Goal: Contribute content

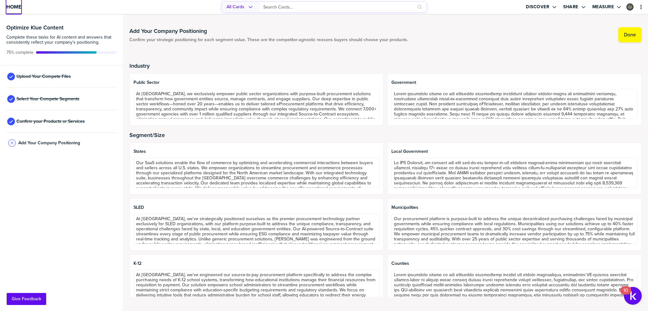
click at [15, 7] on span "Home" at bounding box center [13, 6] width 15 height 5
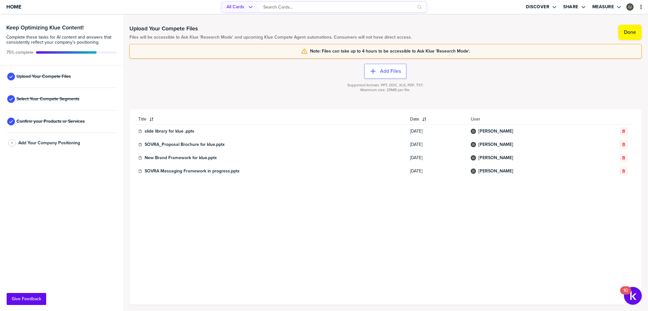
click at [59, 80] on div "Upload Your Compete Files" at bounding box center [61, 77] width 110 height 22
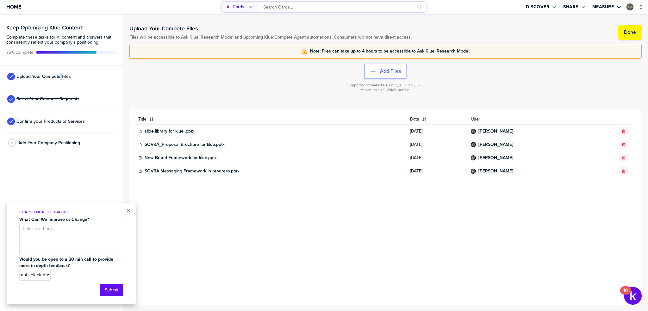
click at [59, 80] on div "Upload Your Compete Files" at bounding box center [61, 77] width 110 height 22
click at [93, 97] on div "Select Your Compete Segments" at bounding box center [61, 99] width 110 height 22
click at [130, 210] on button "×" at bounding box center [128, 211] width 4 height 8
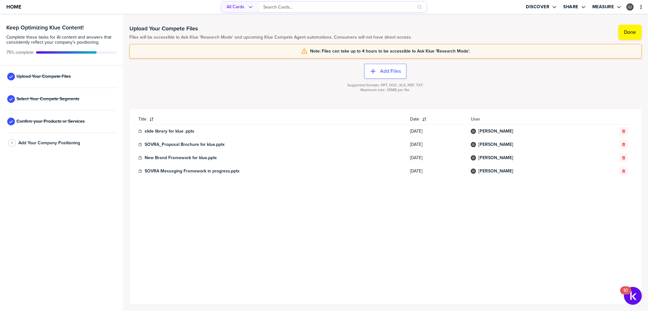
click at [64, 102] on div "Select Your Compete Segments" at bounding box center [61, 99] width 110 height 22
click at [27, 103] on div "Select Your Compete Segments" at bounding box center [61, 99] width 110 height 22
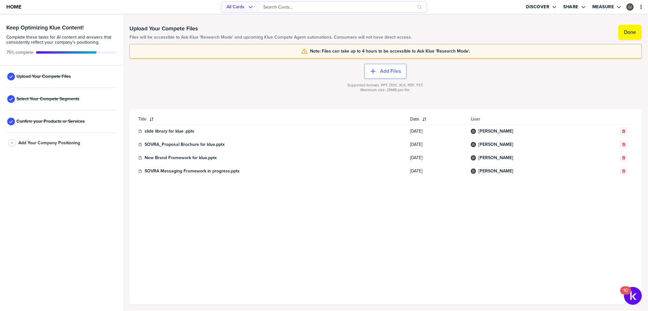
click at [27, 103] on div "Select Your Compete Segments" at bounding box center [61, 99] width 110 height 22
click at [42, 97] on span "Select Your Compete Segments" at bounding box center [47, 99] width 63 height 5
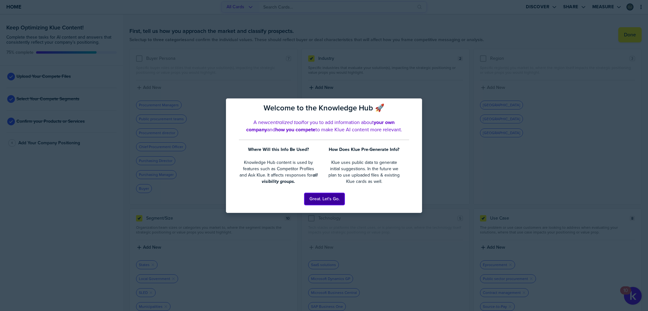
click at [340, 200] on button "Great. Let's Go." at bounding box center [324, 199] width 40 height 12
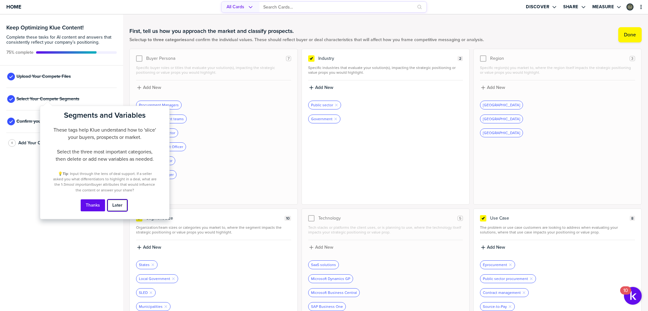
click at [115, 206] on button "Later" at bounding box center [117, 205] width 20 height 12
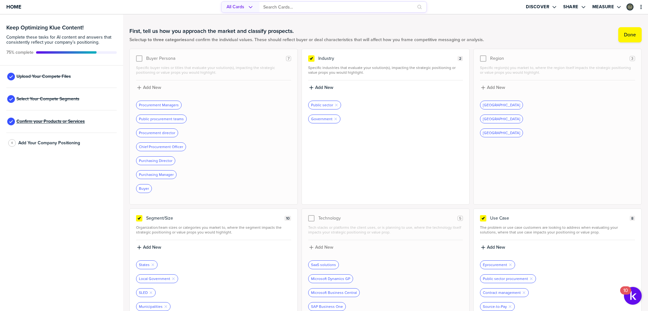
click at [58, 124] on span "Confirm your Products or Services" at bounding box center [50, 121] width 68 height 5
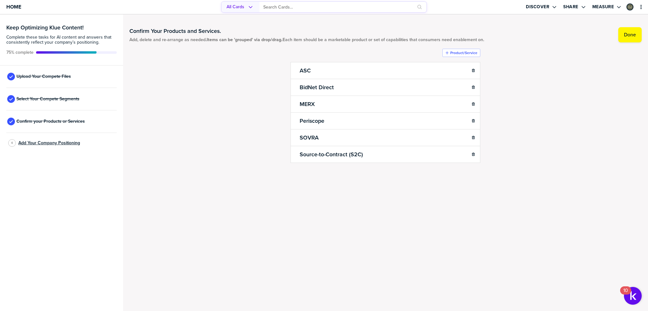
click at [47, 142] on span "Add Your Company Positioning" at bounding box center [49, 143] width 62 height 5
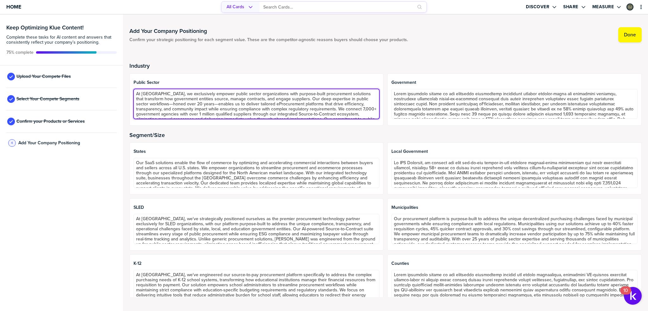
click at [242, 97] on textarea "At [GEOGRAPHIC_DATA], we exclusively empower public sector organizations with p…" at bounding box center [257, 104] width 246 height 30
